Goal: Check status: Check status

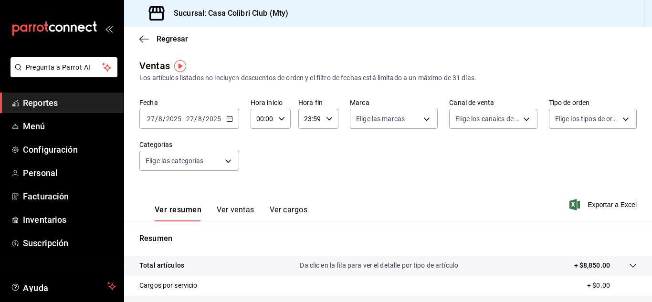
click at [55, 100] on span "Reportes" at bounding box center [69, 102] width 93 height 13
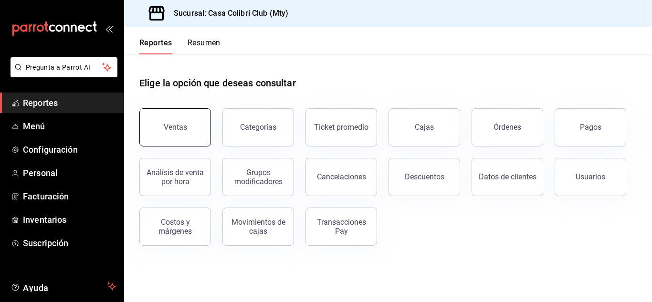
click at [172, 123] on button "Ventas" at bounding box center [175, 127] width 72 height 38
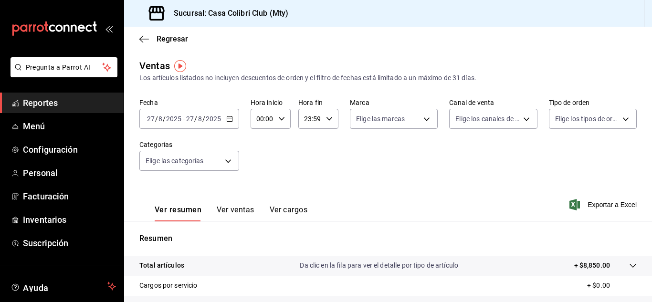
click at [172, 123] on input "2025" at bounding box center [174, 119] width 16 height 8
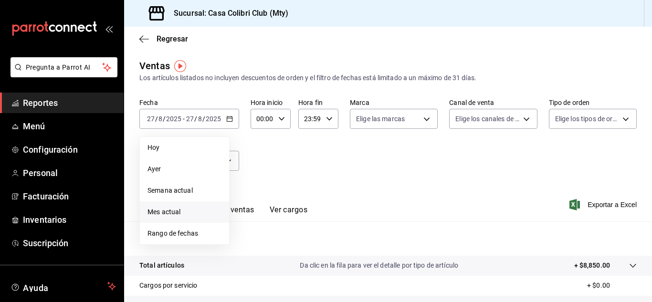
click at [187, 210] on span "Mes actual" at bounding box center [185, 212] width 74 height 10
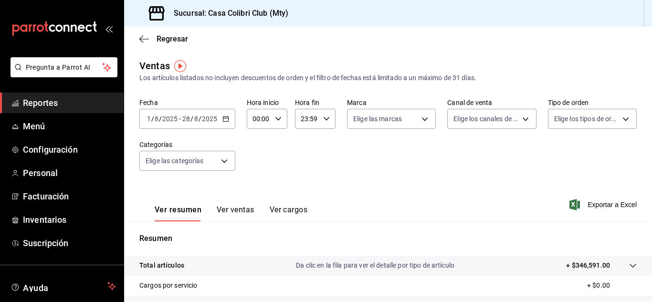
click at [196, 112] on div "[DATE] [DATE] - [DATE] [DATE]" at bounding box center [187, 119] width 96 height 20
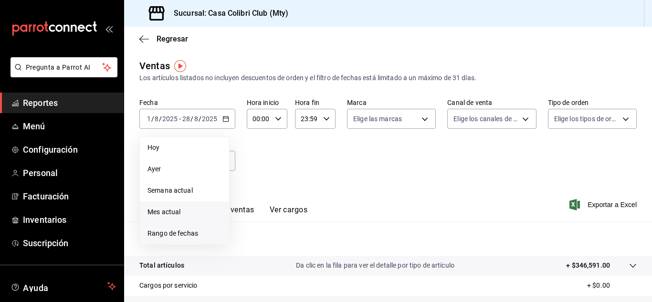
click at [181, 232] on span "Rango de fechas" at bounding box center [185, 234] width 74 height 10
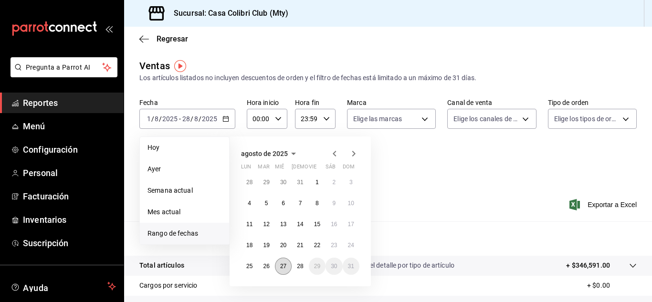
click at [289, 267] on button "27" at bounding box center [283, 266] width 17 height 17
click at [300, 268] on abbr "28" at bounding box center [300, 266] width 6 height 7
